Goal: Find specific page/section: Find specific page/section

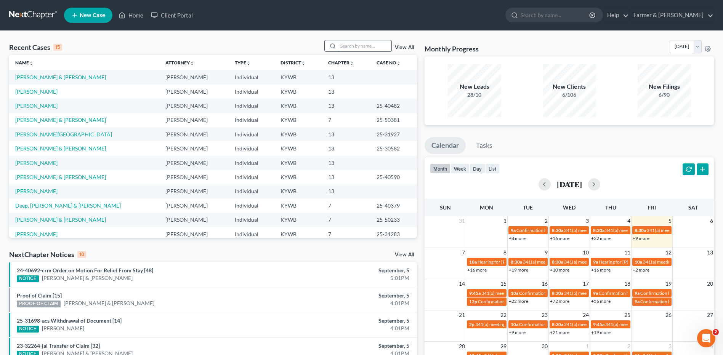
click at [361, 43] on input "search" at bounding box center [364, 45] width 53 height 11
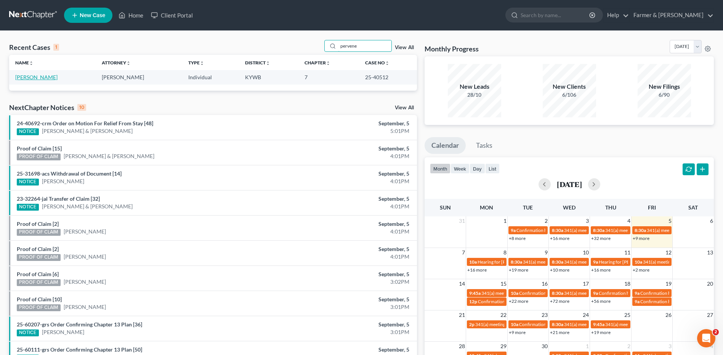
type input "pervene"
click at [46, 80] on link "[PERSON_NAME]" at bounding box center [36, 77] width 42 height 6
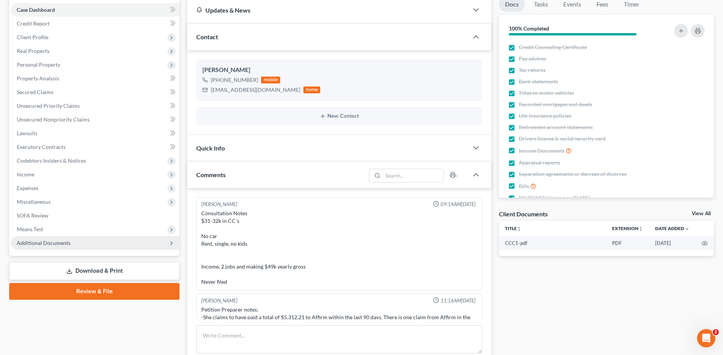
scroll to position [37, 0]
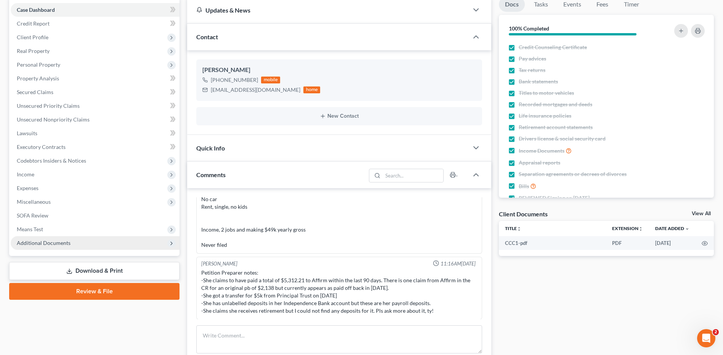
click at [47, 242] on span "Additional Documents" at bounding box center [44, 243] width 54 height 6
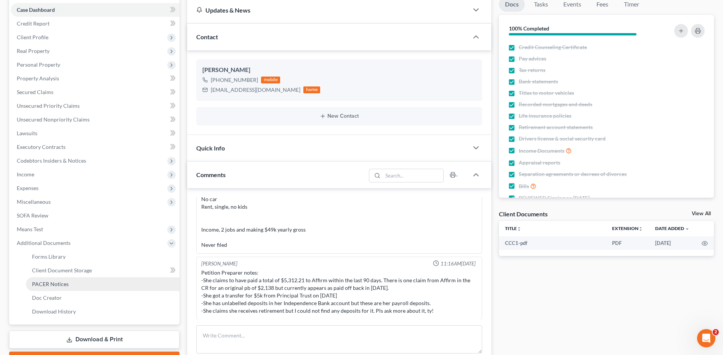
click at [54, 281] on span "PACER Notices" at bounding box center [50, 284] width 37 height 6
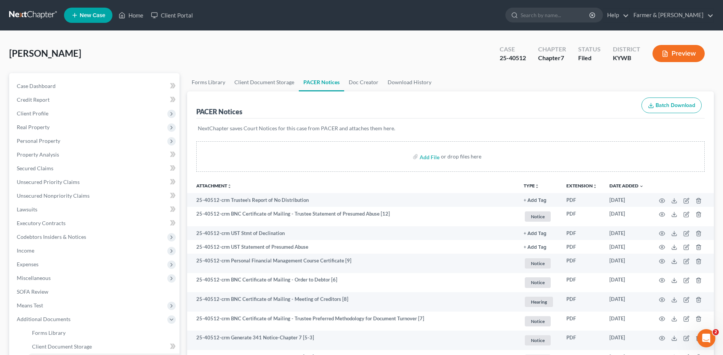
click at [47, 13] on link at bounding box center [33, 15] width 49 height 14
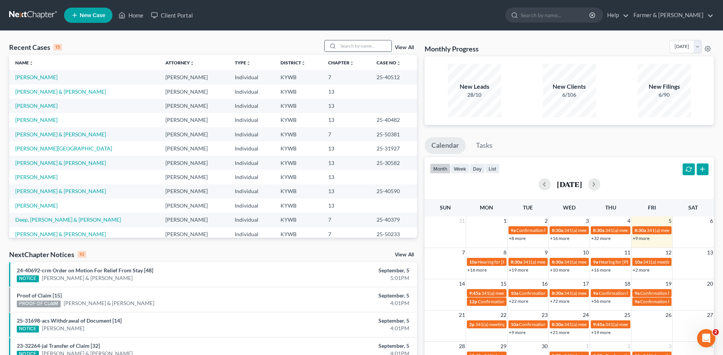
click at [349, 41] on input "search" at bounding box center [364, 45] width 53 height 11
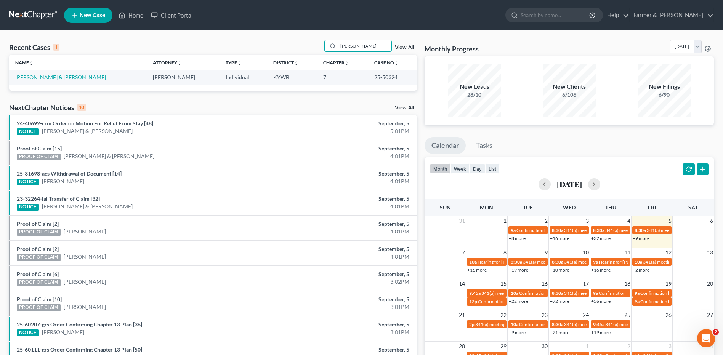
type input "calderon"
drag, startPoint x: 66, startPoint y: 78, endPoint x: 173, endPoint y: 11, distance: 125.5
click at [66, 78] on link "Calderon, Lucero & Bautista-Calderon, Jose" at bounding box center [60, 77] width 91 height 6
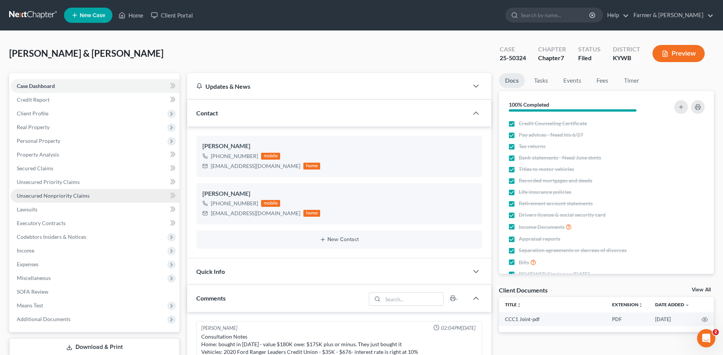
click at [61, 196] on span "Unsecured Nonpriority Claims" at bounding box center [53, 195] width 73 height 6
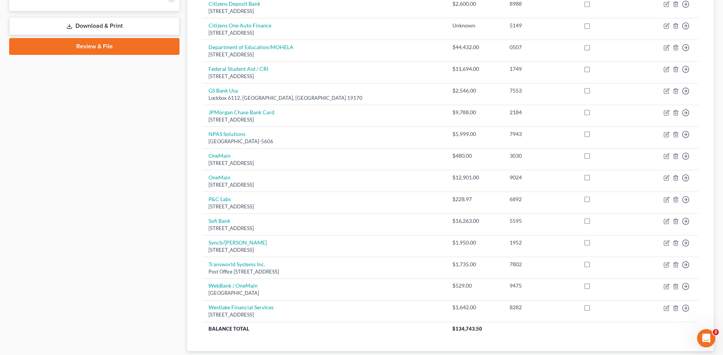
scroll to position [218, 0]
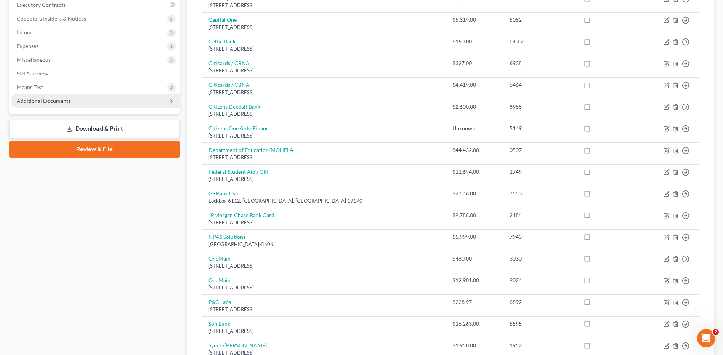
click at [73, 103] on span "Additional Documents" at bounding box center [95, 101] width 169 height 14
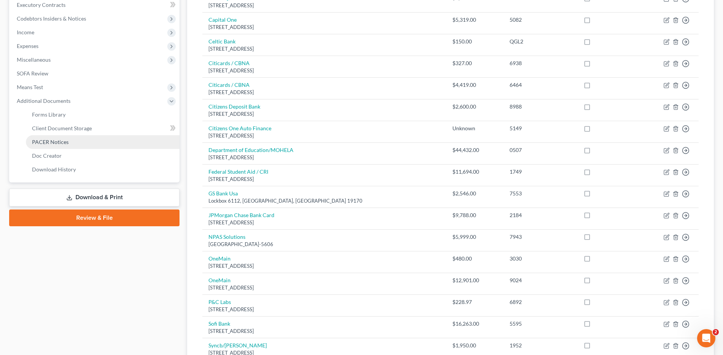
click at [78, 143] on link "PACER Notices" at bounding box center [103, 142] width 154 height 14
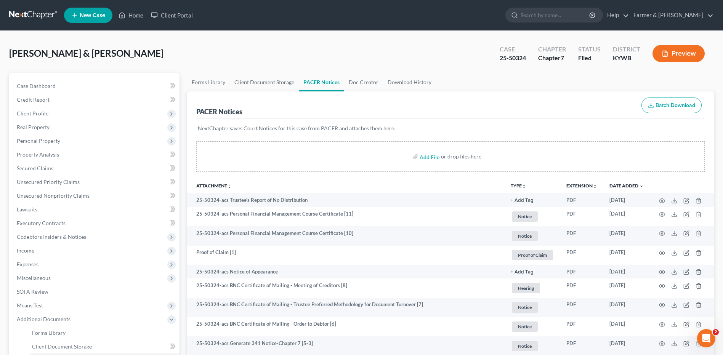
click at [39, 14] on link at bounding box center [33, 15] width 49 height 14
